Goal: Information Seeking & Learning: Check status

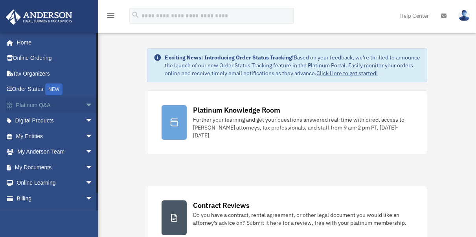
click at [85, 104] on span "arrow_drop_down" at bounding box center [93, 105] width 16 height 16
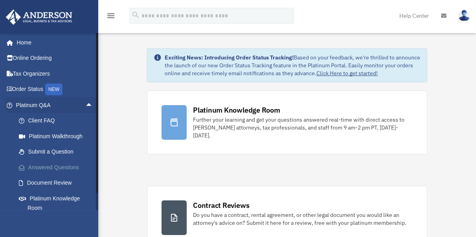
click at [70, 168] on link "Answered Questions" at bounding box center [58, 167] width 94 height 16
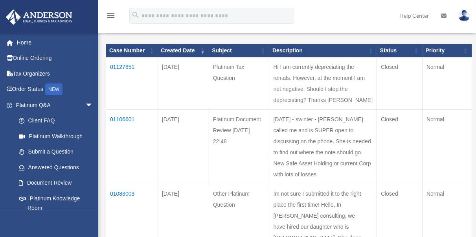
scroll to position [87, 0]
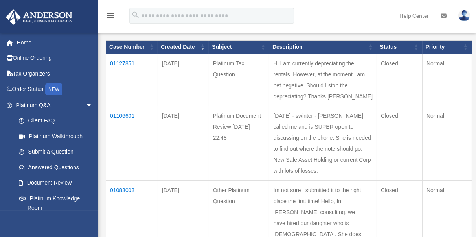
click at [112, 64] on td "01127851" at bounding box center [132, 80] width 52 height 52
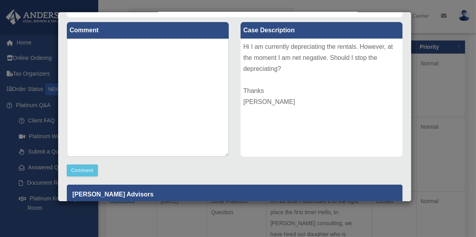
scroll to position [201, 0]
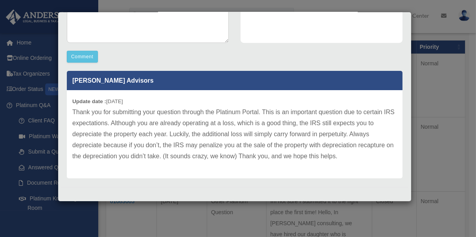
click at [418, 105] on div "Case Detail × Platinum Tax Question Case Number 01127851 Created Date September…" at bounding box center [238, 118] width 476 height 237
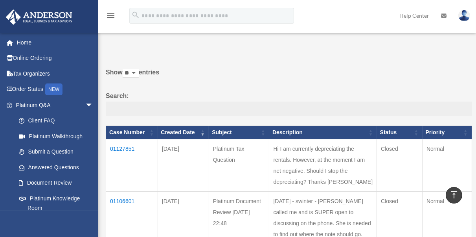
scroll to position [0, 0]
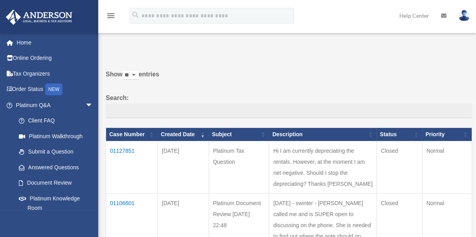
drag, startPoint x: 332, startPoint y: 121, endPoint x: 410, endPoint y: 123, distance: 77.9
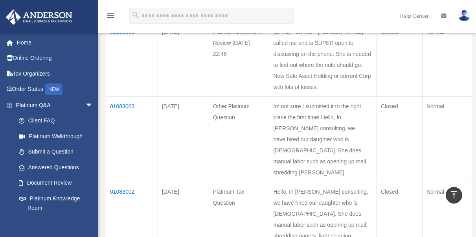
scroll to position [87, 0]
